Goal: Find specific page/section: Find specific page/section

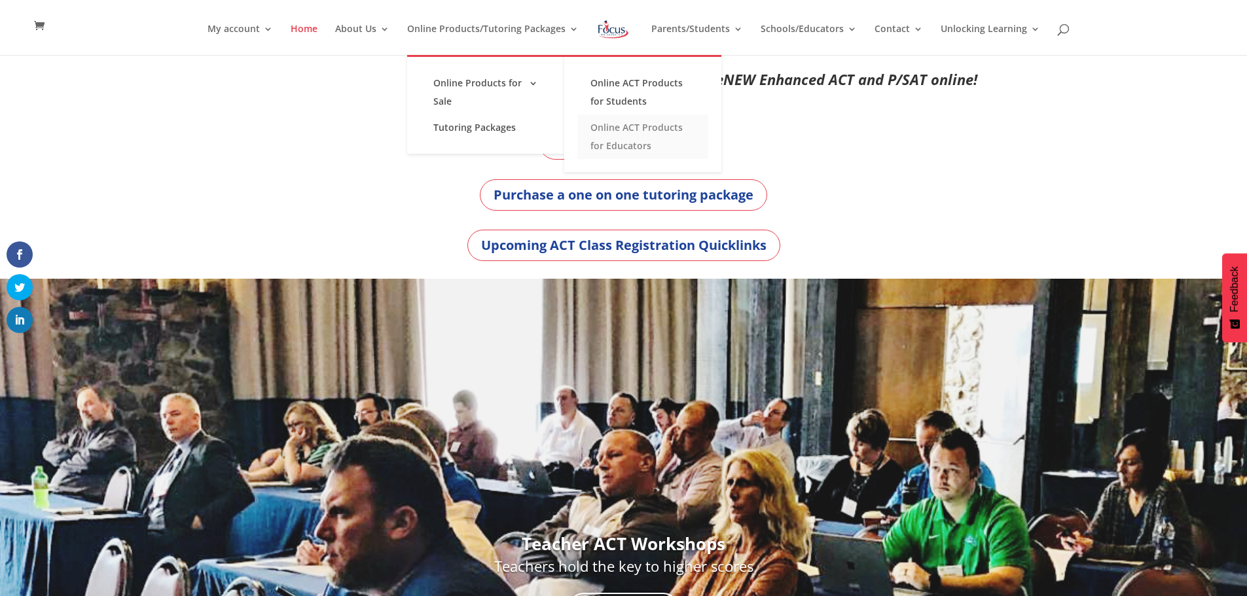
click at [629, 137] on link "Online ACT Products for Educators" at bounding box center [642, 137] width 131 height 45
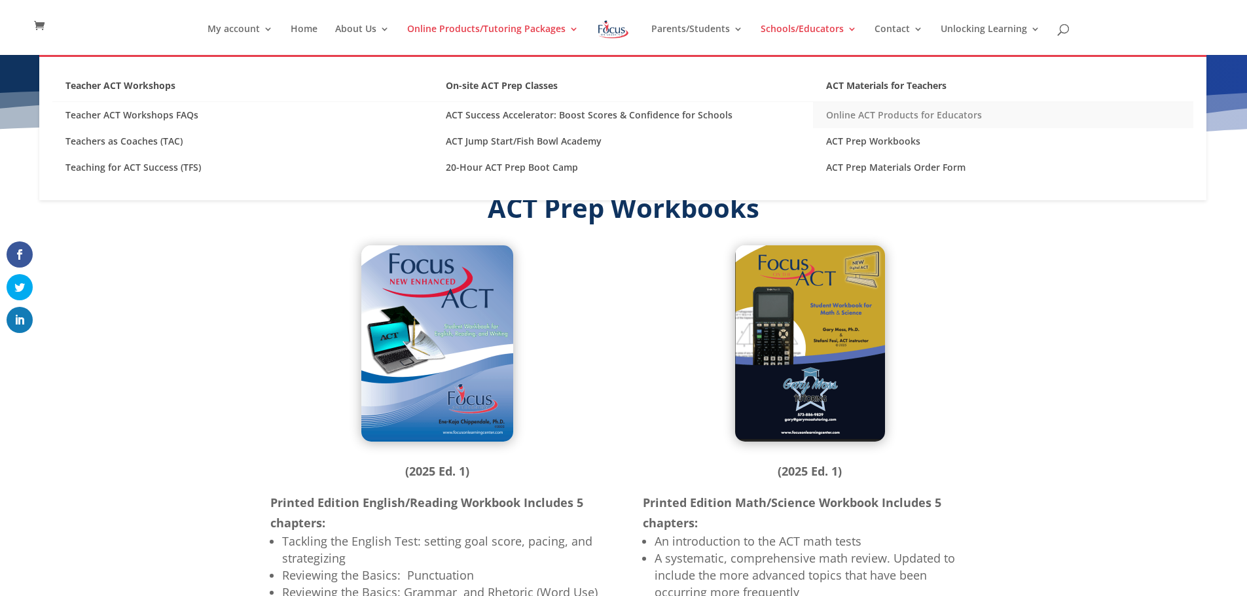
click at [888, 116] on link "Online ACT Products for Educators" at bounding box center [1003, 115] width 380 height 26
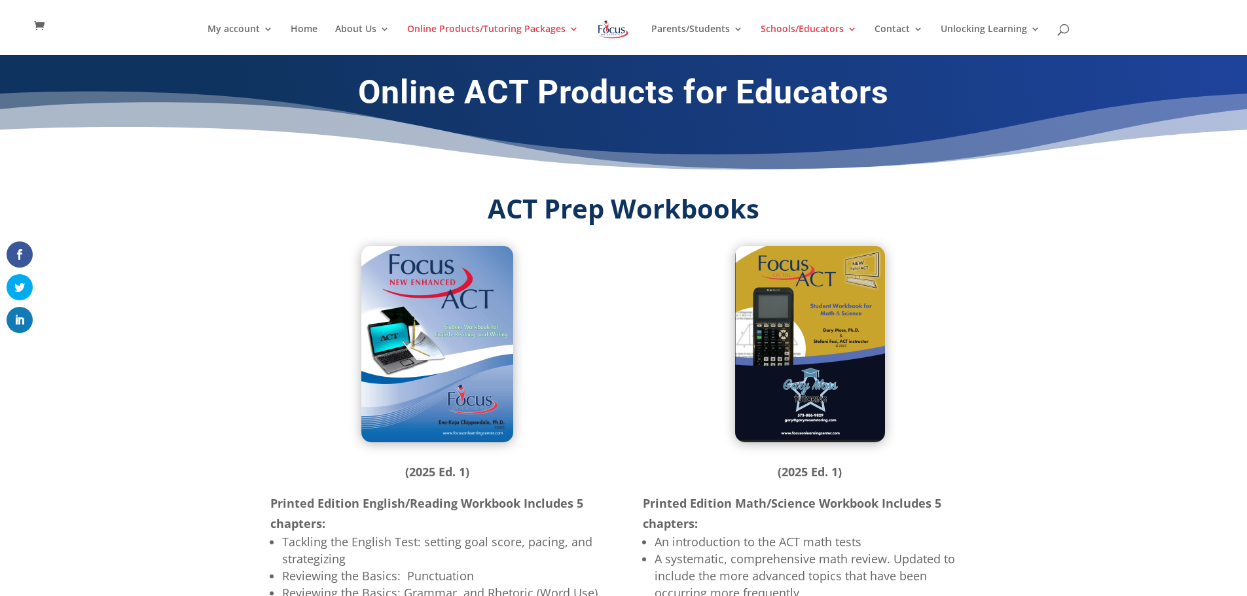
click at [780, 20] on div "My account My account Account details My Courses Home About Us About FOL The FO…" at bounding box center [623, 27] width 1206 height 55
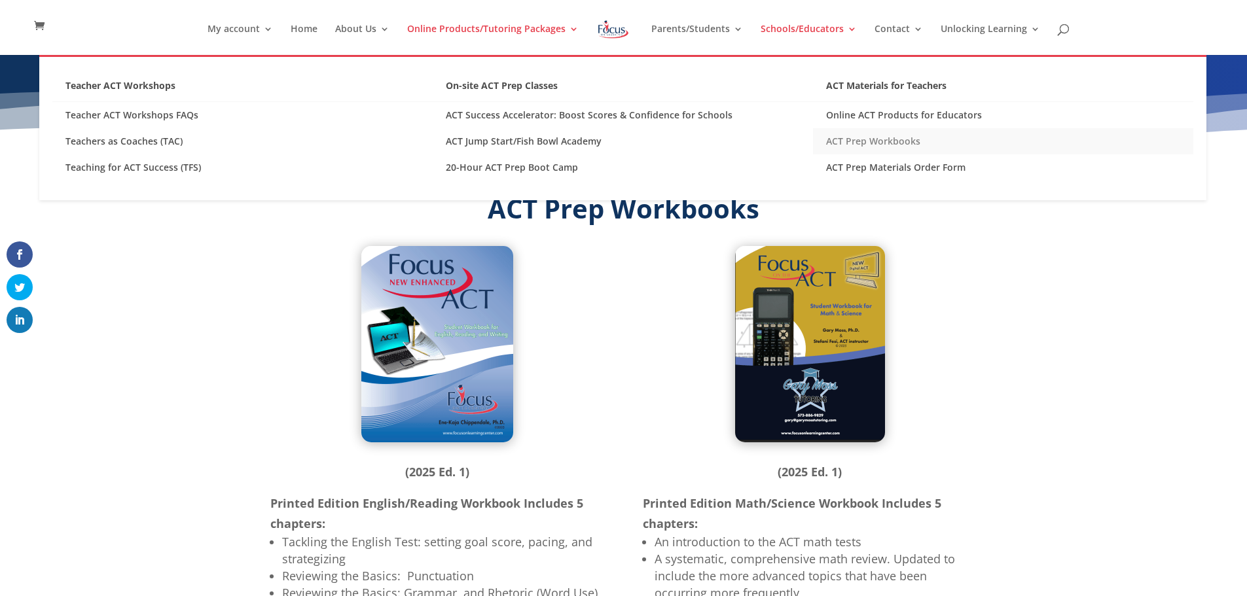
click at [853, 139] on link "ACT Prep Workbooks" at bounding box center [1003, 141] width 380 height 26
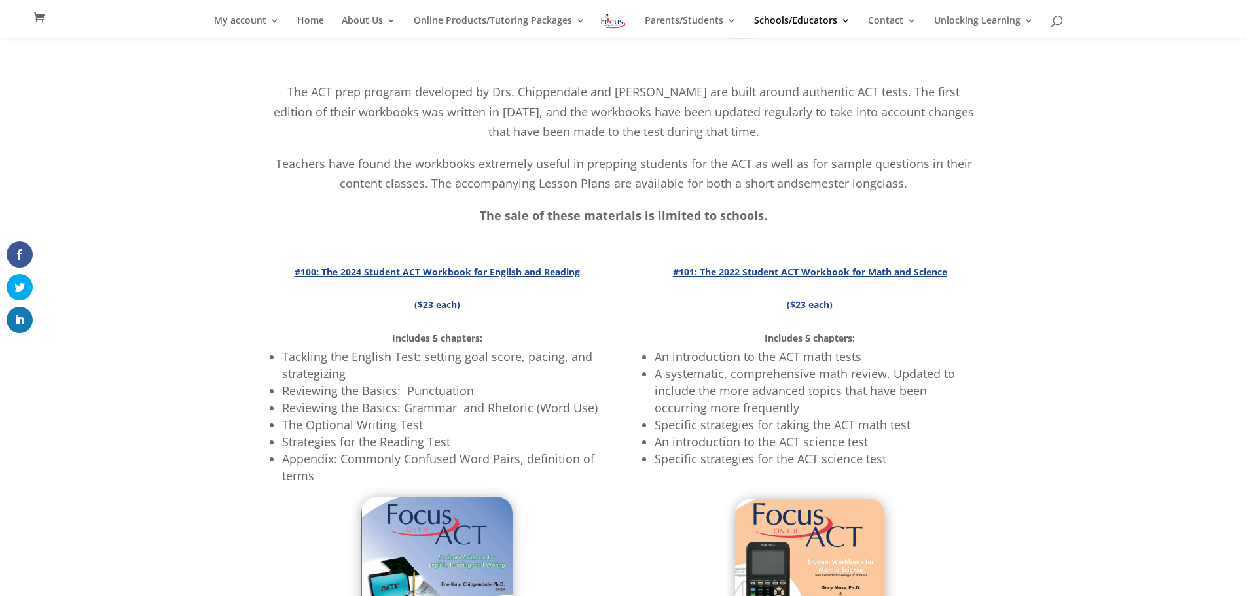
scroll to position [113, 0]
